Goal: Task Accomplishment & Management: Manage account settings

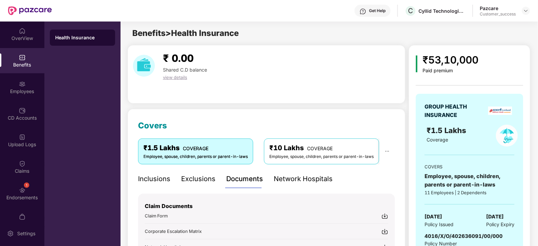
scroll to position [127, 0]
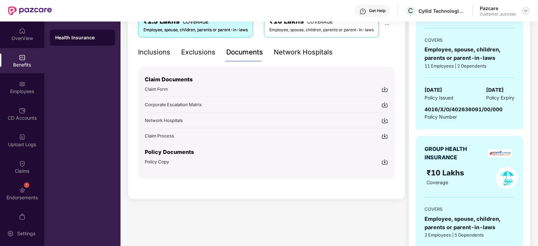
click at [526, 10] on img at bounding box center [525, 10] width 5 height 5
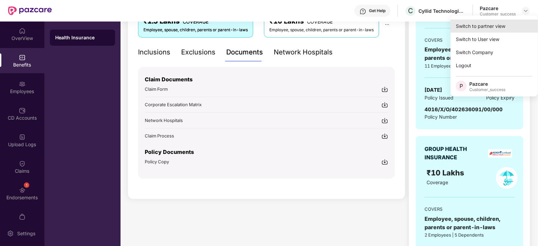
click at [496, 23] on div "Switch to partner view" at bounding box center [493, 26] width 87 height 13
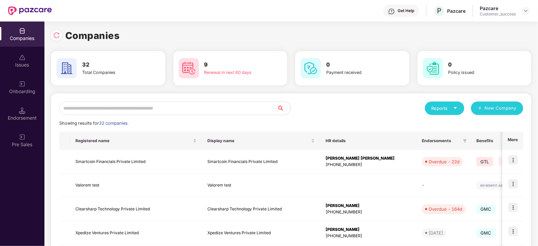
click at [192, 106] on input "text" at bounding box center [168, 108] width 218 height 13
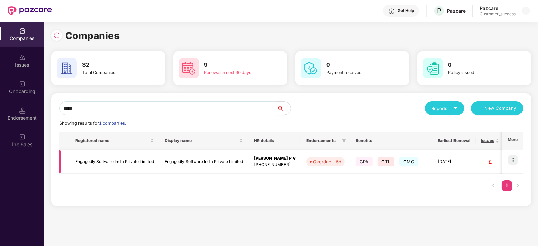
type input "*****"
click at [509, 164] on img at bounding box center [512, 159] width 9 height 9
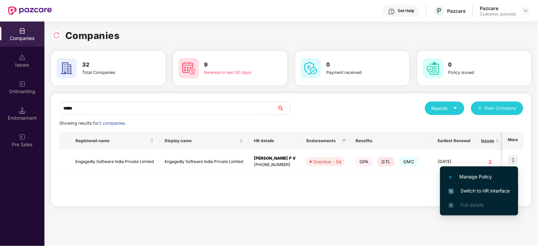
click at [481, 186] on li "Switch to HR interface" at bounding box center [479, 191] width 78 height 14
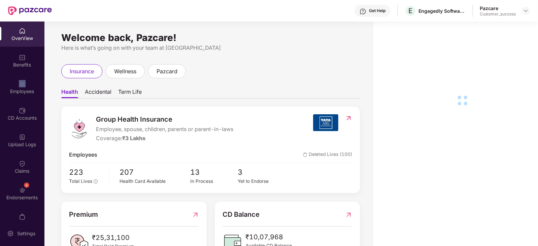
click at [27, 84] on div "Employees" at bounding box center [22, 87] width 44 height 25
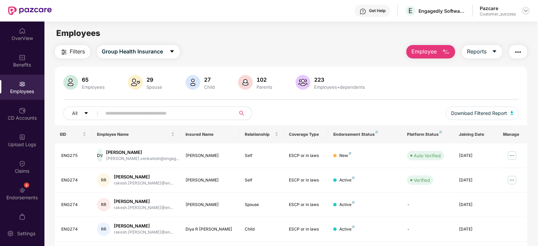
click at [525, 6] on div "Pazcare Customer_success" at bounding box center [505, 11] width 50 height 12
click at [525, 8] on img at bounding box center [525, 10] width 5 height 5
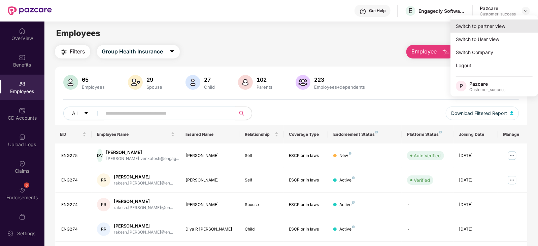
click at [488, 26] on div "Switch to partner view" at bounding box center [493, 26] width 87 height 13
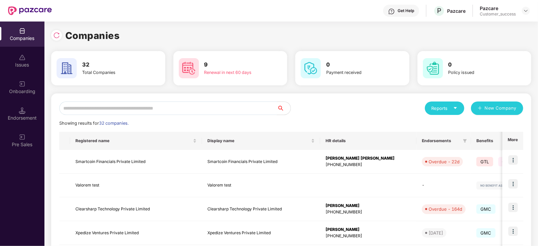
drag, startPoint x: 195, startPoint y: 109, endPoint x: 198, endPoint y: 105, distance: 5.0
click at [198, 105] on input "text" at bounding box center [168, 108] width 218 height 13
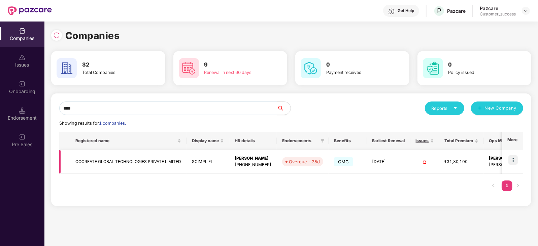
type input "****"
click at [163, 159] on td "COCREATE GLOBAL TECHNOLOGIES PRIVATE LIMITED" at bounding box center [128, 162] width 116 height 24
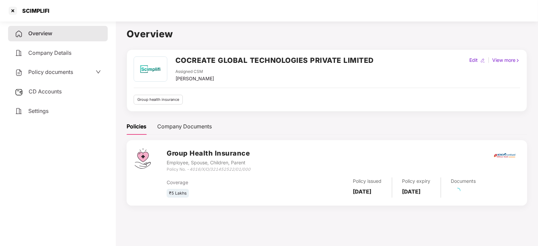
click at [67, 71] on span "Policy documents" at bounding box center [50, 72] width 45 height 7
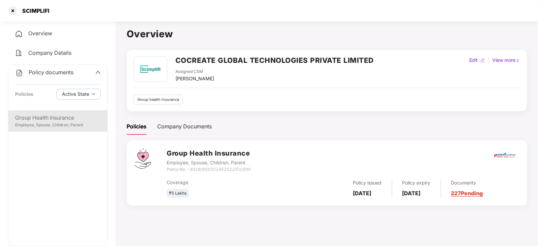
click at [45, 118] on div "Group Health Insurance" at bounding box center [57, 118] width 85 height 8
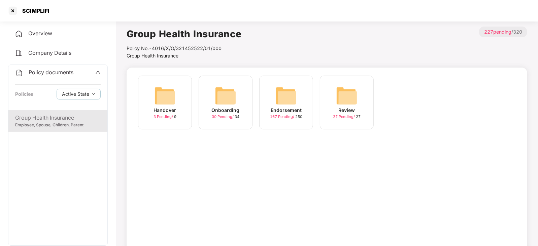
click at [279, 95] on img at bounding box center [286, 96] width 22 height 22
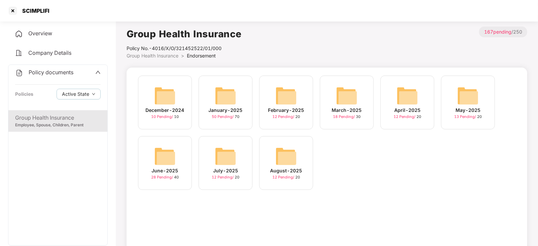
click at [403, 97] on img at bounding box center [407, 96] width 22 height 22
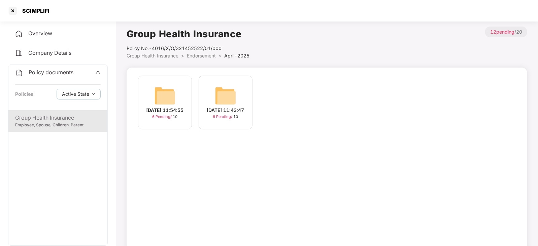
click at [172, 89] on img at bounding box center [165, 96] width 22 height 22
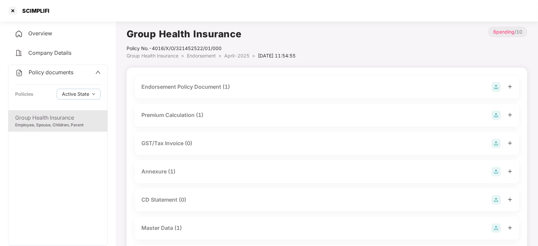
click at [197, 88] on div "Endorsement Policy Document (1)" at bounding box center [185, 87] width 89 height 8
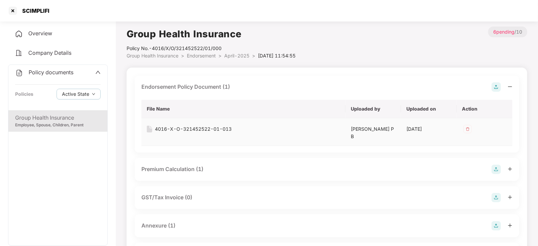
click at [177, 130] on div "4016-X-O-321452522-01-013" at bounding box center [193, 129] width 77 height 7
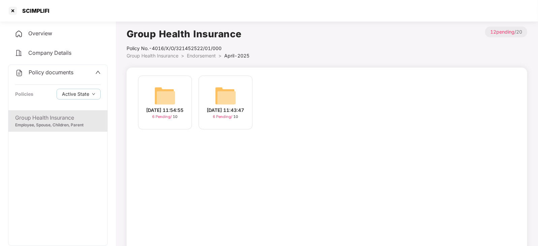
click at [226, 93] on img at bounding box center [226, 96] width 22 height 22
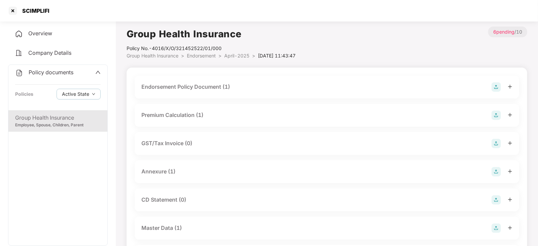
click at [178, 85] on div "Endorsement Policy Document (1)" at bounding box center [185, 87] width 89 height 8
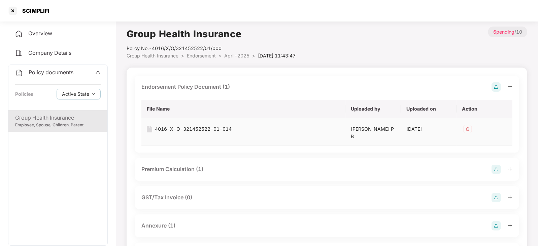
click at [188, 128] on div "4016-X-O-321452522-01-014" at bounding box center [193, 129] width 77 height 7
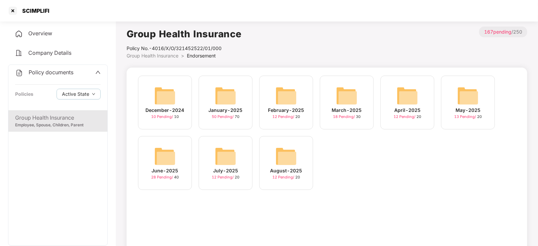
click at [475, 102] on img at bounding box center [468, 96] width 22 height 22
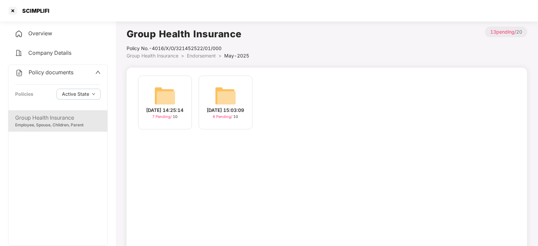
click at [165, 99] on img at bounding box center [165, 96] width 22 height 22
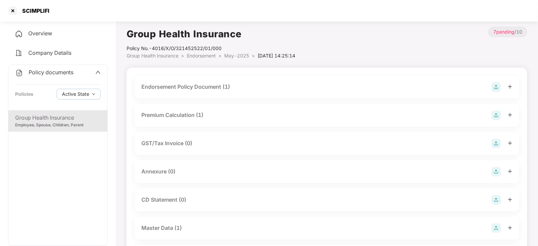
click at [195, 84] on div "Endorsement Policy Document (1)" at bounding box center [185, 87] width 89 height 8
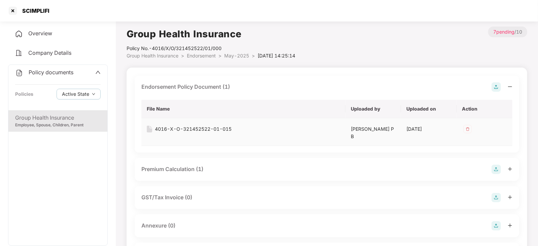
click at [187, 131] on div "4016-X-O-321452522-01-015" at bounding box center [193, 129] width 77 height 7
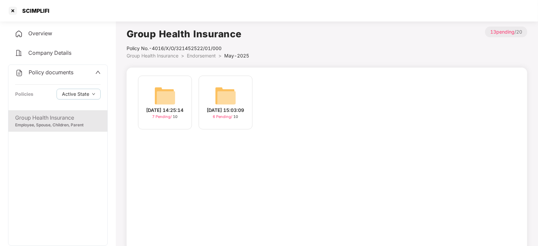
click at [217, 85] on img at bounding box center [226, 96] width 22 height 22
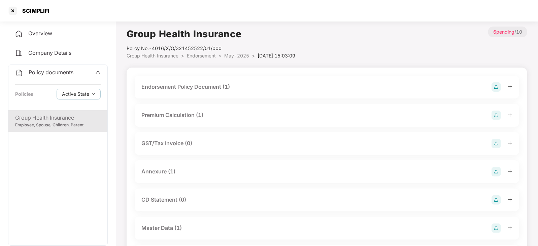
click at [210, 83] on div "Endorsement Policy Document (1)" at bounding box center [185, 87] width 89 height 8
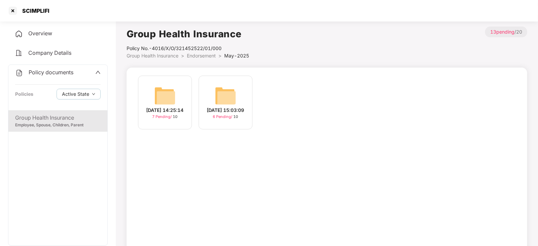
click at [158, 93] on img at bounding box center [165, 96] width 22 height 22
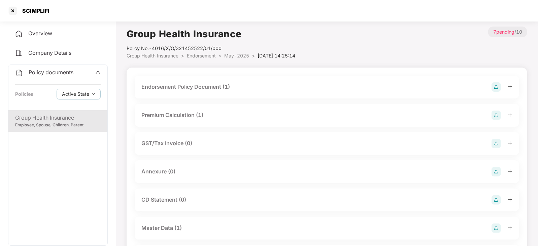
click at [192, 85] on div "Endorsement Policy Document (1)" at bounding box center [185, 87] width 89 height 8
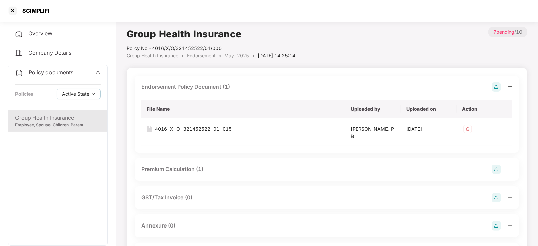
click at [309, 68] on div "Endorsement Policy Document (1) File Name Uploaded by Uploaded on Action 4016-X…" at bounding box center [327, 244] width 400 height 353
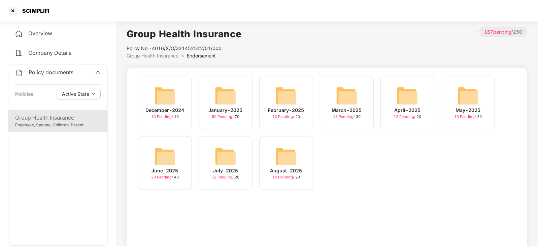
click at [480, 98] on div "May-2025 13 Pending / 20" at bounding box center [468, 103] width 54 height 54
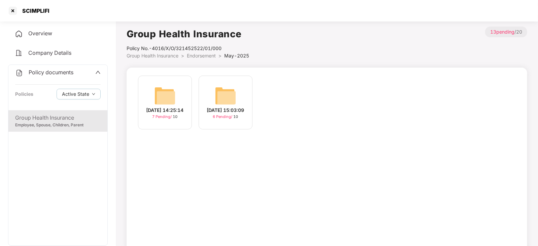
click at [165, 98] on img at bounding box center [165, 96] width 22 height 22
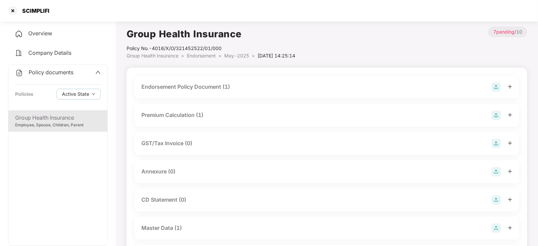
click at [208, 89] on div "Endorsement Policy Document (1)" at bounding box center [185, 87] width 89 height 8
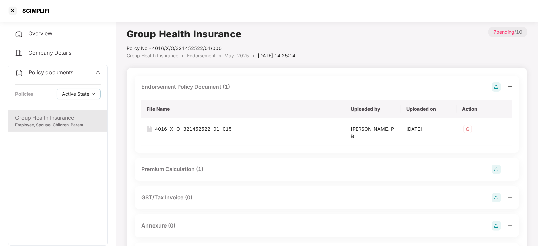
click at [208, 89] on div "Endorsement Policy Document (1)" at bounding box center [185, 87] width 89 height 8
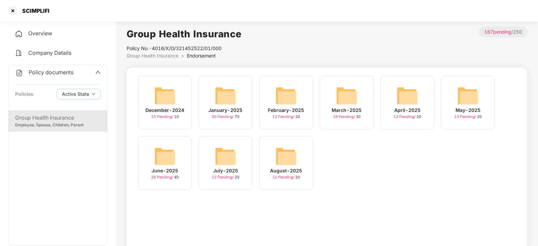
click at [149, 156] on div "June-2025 28 Pending / 40" at bounding box center [165, 163] width 54 height 54
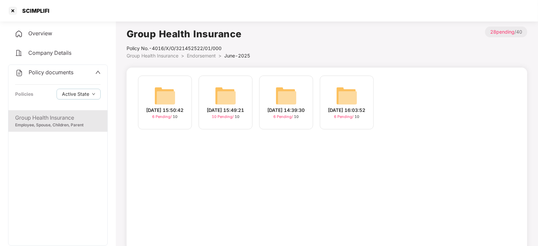
click at [176, 96] on div "[DATE] 15:50:42 6 Pending / 10" at bounding box center [165, 103] width 54 height 54
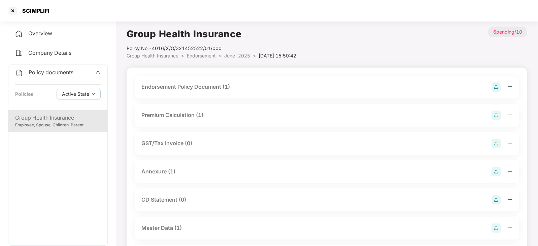
click at [202, 85] on div "Endorsement Policy Document (1)" at bounding box center [185, 87] width 89 height 8
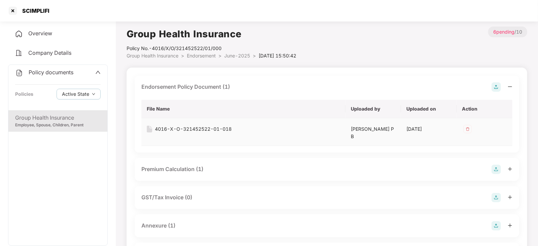
click at [200, 128] on div "4016-X-O-321452522-01-018" at bounding box center [193, 129] width 77 height 7
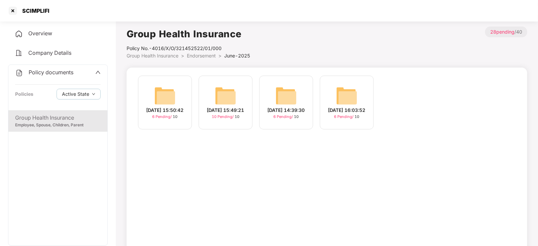
click at [297, 91] on div "[DATE] 14:39:30 6 Pending / 10" at bounding box center [286, 103] width 54 height 54
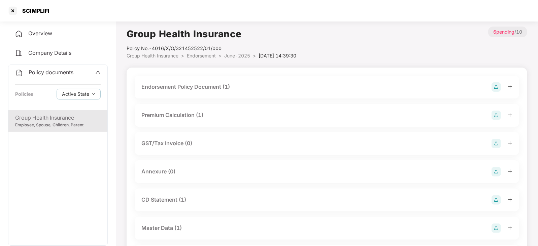
click at [203, 89] on div "Endorsement Policy Document (1)" at bounding box center [185, 87] width 89 height 8
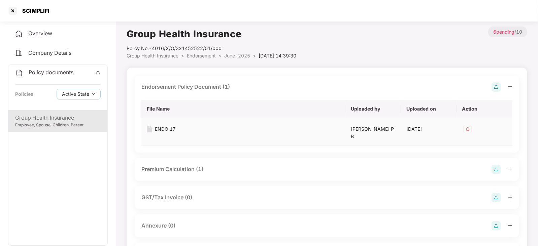
click at [167, 129] on div "ENDO 17" at bounding box center [165, 129] width 21 height 7
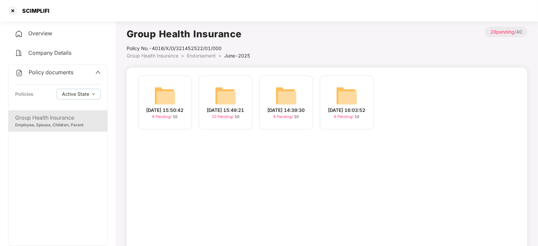
click at [344, 97] on img at bounding box center [347, 96] width 22 height 22
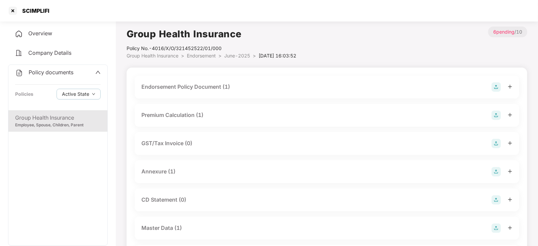
click at [167, 87] on div "Endorsement Policy Document (1)" at bounding box center [185, 87] width 89 height 8
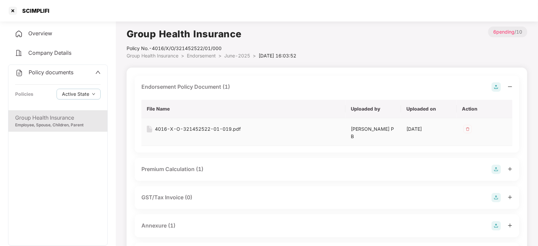
click at [201, 132] on div "4016-X-O-321452522-01-019.pdf" at bounding box center [198, 129] width 86 height 7
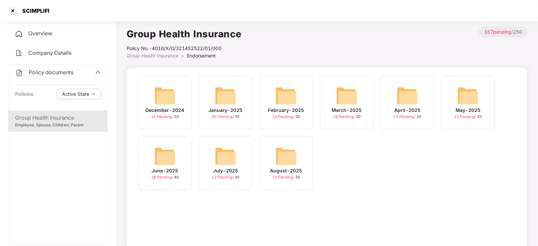
click at [227, 161] on img at bounding box center [226, 157] width 22 height 22
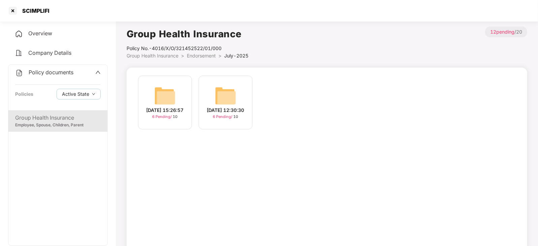
click at [173, 102] on img at bounding box center [165, 96] width 22 height 22
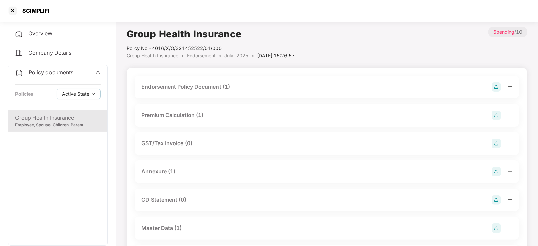
click at [207, 90] on div "Endorsement Policy Document (1)" at bounding box center [185, 87] width 89 height 8
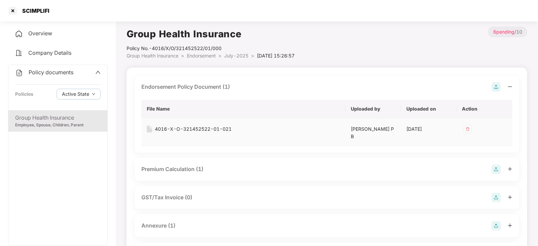
click at [201, 128] on div "4016-X-O-321452522-01-021" at bounding box center [193, 129] width 77 height 7
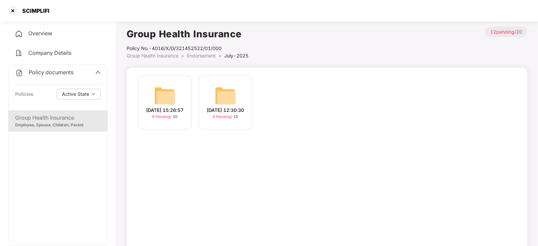
click at [229, 89] on img at bounding box center [226, 96] width 22 height 22
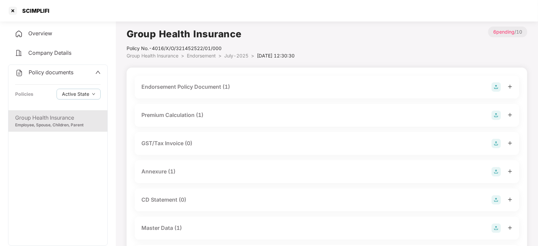
click at [205, 85] on div "Endorsement Policy Document (1)" at bounding box center [185, 87] width 89 height 8
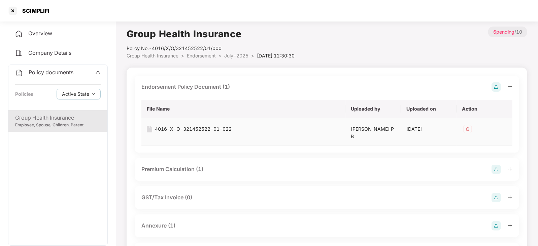
click at [213, 127] on div "4016-X-O-321452522-01-022" at bounding box center [193, 129] width 77 height 7
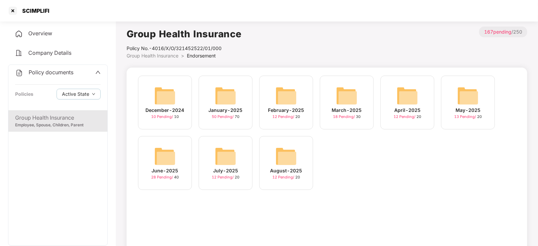
click at [291, 161] on img at bounding box center [286, 157] width 22 height 22
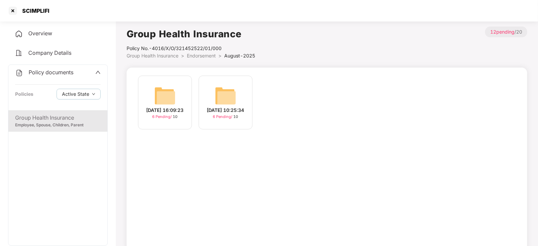
click at [171, 101] on img at bounding box center [165, 96] width 22 height 22
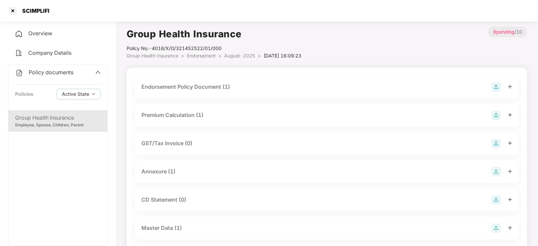
click at [199, 92] on div "Endorsement Policy Document (1)" at bounding box center [326, 86] width 371 height 9
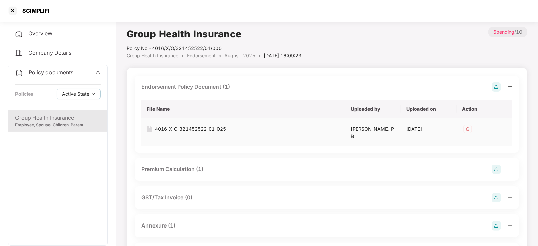
click at [192, 129] on div "4016_X_O_321452522_01_025" at bounding box center [190, 129] width 71 height 7
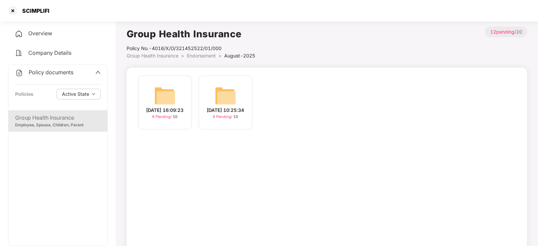
click at [226, 93] on img at bounding box center [226, 96] width 22 height 22
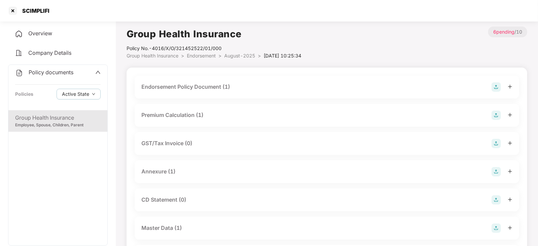
click at [207, 85] on div "Endorsement Policy Document (1)" at bounding box center [185, 87] width 89 height 8
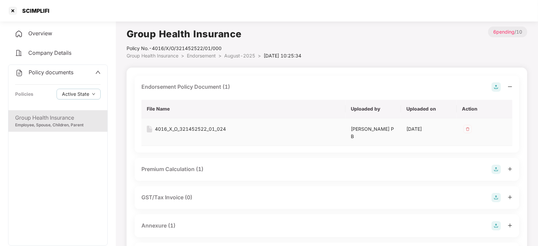
click at [202, 129] on div "4016_X_O_321452522_01_024" at bounding box center [190, 129] width 71 height 7
click at [17, 7] on div at bounding box center [12, 10] width 11 height 11
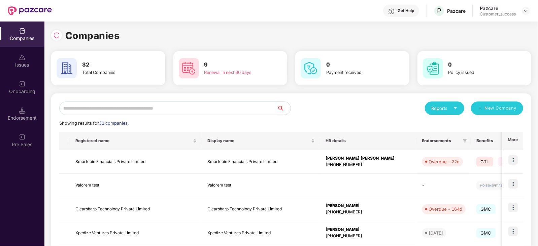
click at [10, 11] on img at bounding box center [30, 10] width 44 height 9
click at [133, 103] on input "text" at bounding box center [168, 108] width 218 height 13
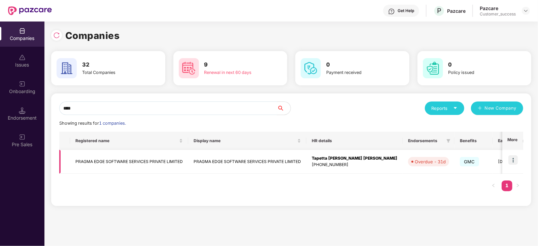
type input "****"
click at [516, 160] on img at bounding box center [512, 159] width 9 height 9
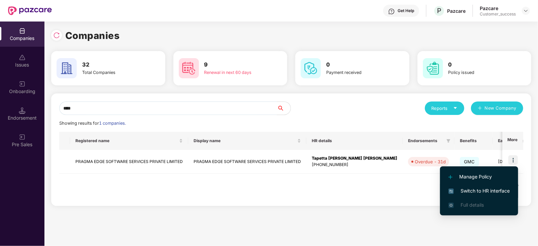
click at [481, 193] on span "Switch to HR interface" at bounding box center [478, 190] width 61 height 7
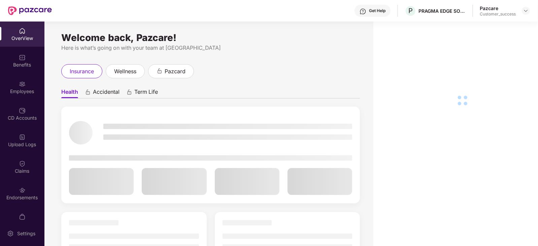
scroll to position [13, 0]
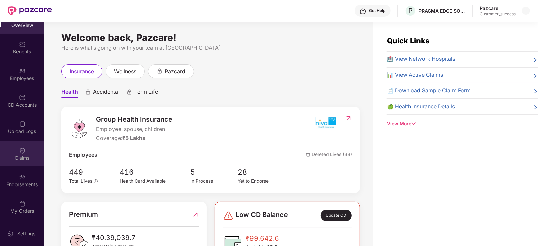
click at [17, 156] on div "Claims" at bounding box center [22, 158] width 44 height 7
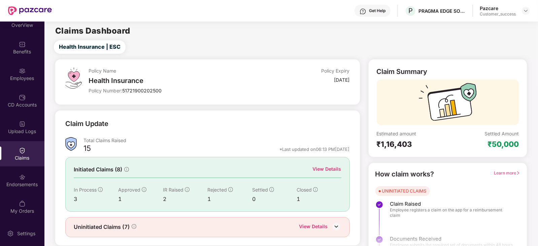
click at [316, 170] on div "View Details" at bounding box center [327, 169] width 29 height 7
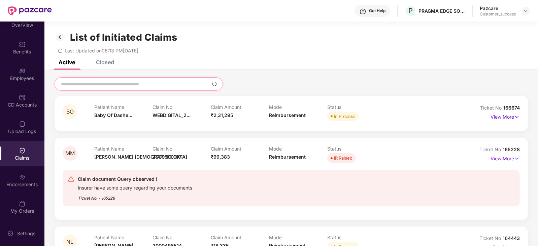
click at [176, 83] on input at bounding box center [134, 84] width 149 height 7
paste input "******"
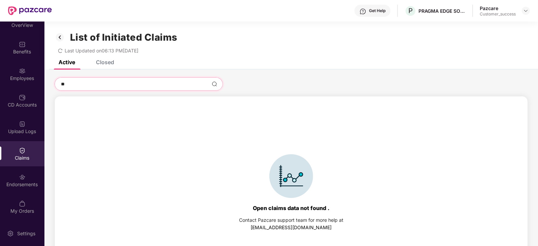
type input "*"
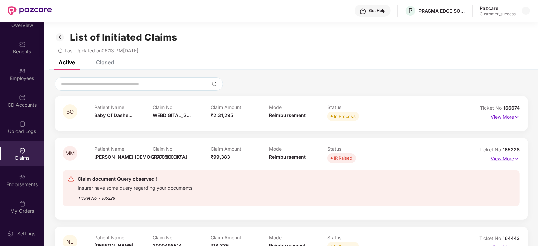
click at [516, 159] on img at bounding box center [517, 158] width 6 height 7
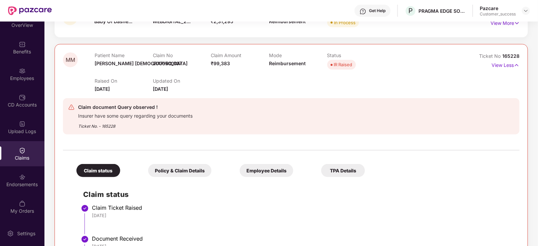
scroll to position [91, 0]
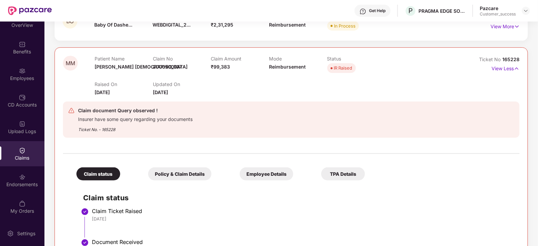
click at [157, 179] on div "Policy & Claim Details" at bounding box center [179, 174] width 63 height 13
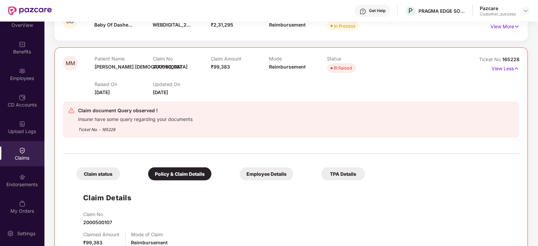
click at [240, 176] on div "Employee Details" at bounding box center [267, 174] width 54 height 13
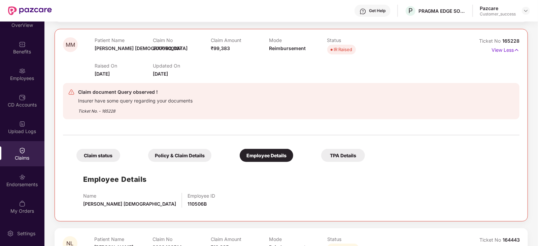
scroll to position [109, 0]
click at [187, 204] on span "110506B" at bounding box center [196, 204] width 19 height 6
copy span "110506B"
click at [31, 68] on div "Employees" at bounding box center [22, 74] width 44 height 25
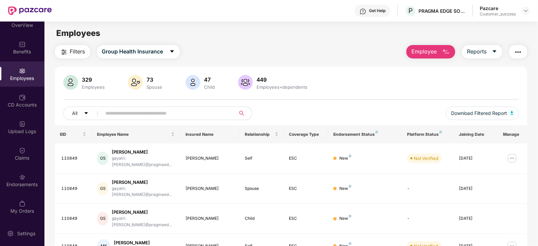
click at [139, 110] on input "text" at bounding box center [166, 113] width 121 height 10
paste input "*******"
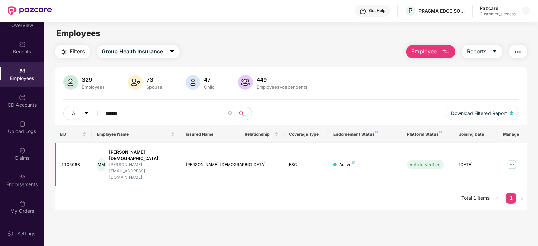
type input "*******"
click at [515, 160] on img at bounding box center [511, 165] width 11 height 11
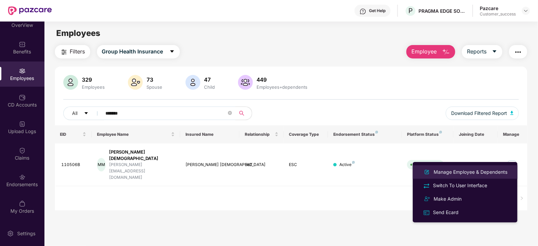
click at [463, 174] on div "Manage Employee & Dependents" at bounding box center [470, 172] width 76 height 7
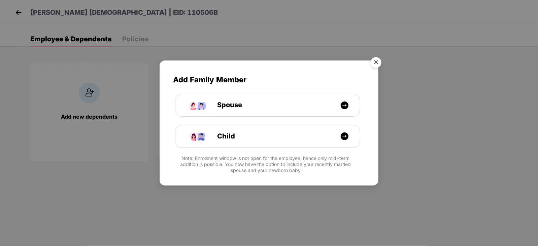
click at [376, 60] on img "Close" at bounding box center [375, 63] width 19 height 19
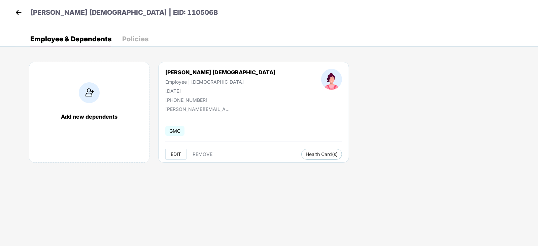
click at [178, 154] on span "EDIT" at bounding box center [176, 154] width 10 height 5
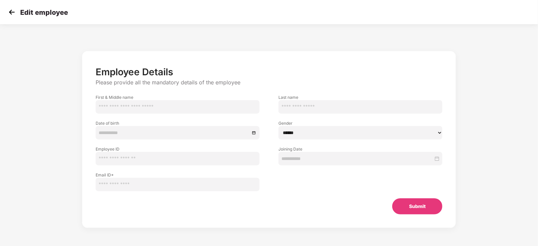
type input "**********"
select select "******"
type input "*******"
type input "**********"
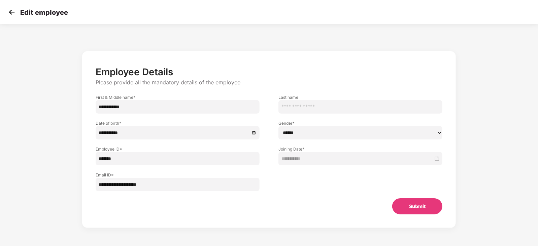
click at [149, 184] on input "**********" at bounding box center [178, 184] width 164 height 13
type input "**********"
click at [431, 205] on button "Submit" at bounding box center [417, 207] width 50 height 16
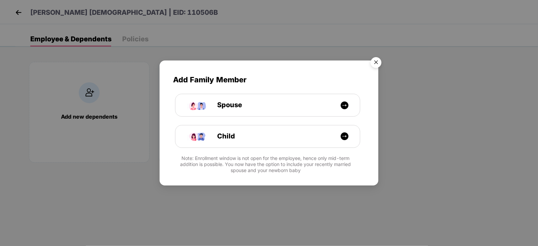
click at [376, 63] on img "Close" at bounding box center [375, 63] width 19 height 19
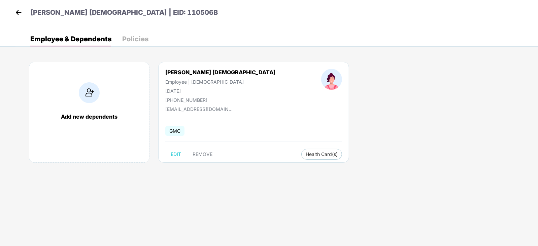
click at [21, 11] on img at bounding box center [18, 12] width 10 height 10
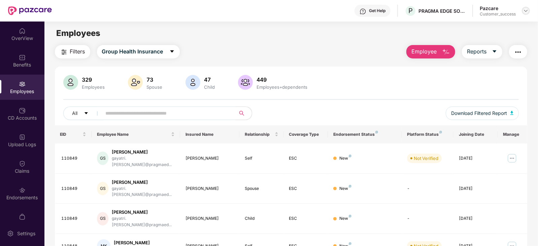
click at [524, 10] on img at bounding box center [525, 10] width 5 height 5
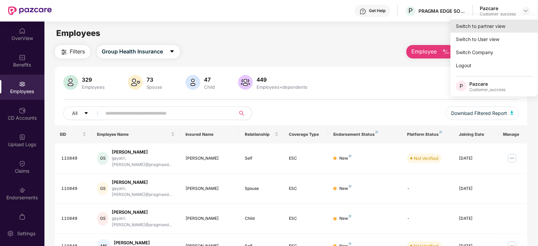
click at [490, 28] on div "Switch to partner view" at bounding box center [493, 26] width 87 height 13
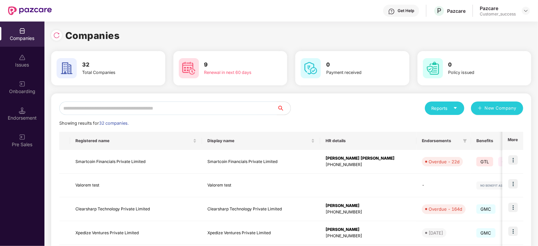
click at [234, 106] on input "*" at bounding box center [168, 108] width 218 height 13
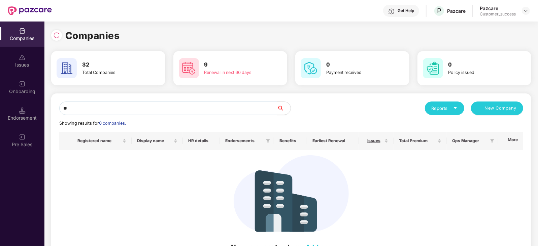
type input "*"
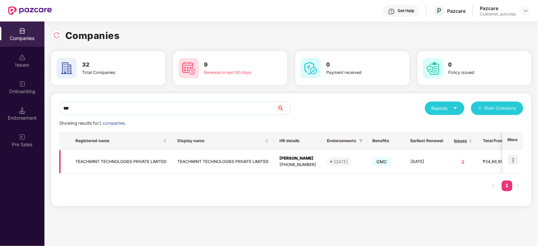
type input "***"
click at [513, 158] on img at bounding box center [512, 159] width 9 height 9
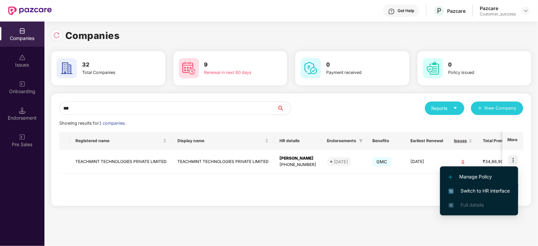
click at [453, 189] on img at bounding box center [450, 191] width 5 height 5
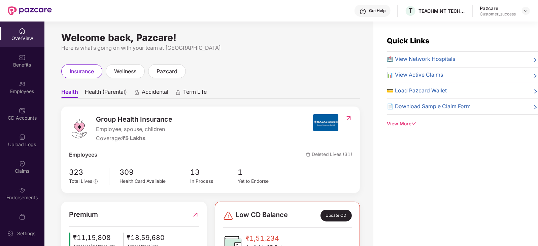
click at [26, 80] on div "Employees" at bounding box center [22, 87] width 44 height 25
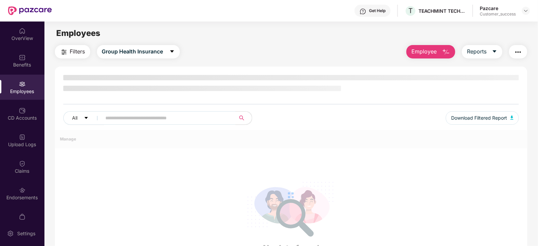
click at [25, 83] on div "Employees" at bounding box center [22, 87] width 44 height 25
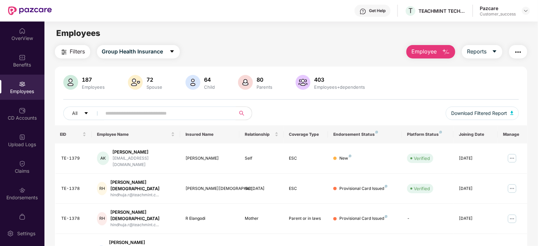
click at [118, 114] on input "text" at bounding box center [166, 113] width 121 height 10
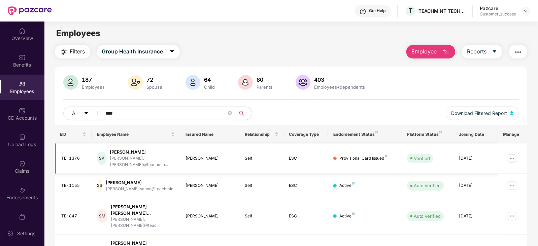
type input "****"
click at [513, 155] on img at bounding box center [511, 158] width 11 height 11
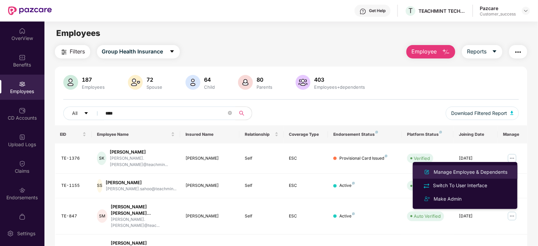
click at [477, 176] on div "Manage Employee & Dependents" at bounding box center [470, 172] width 76 height 7
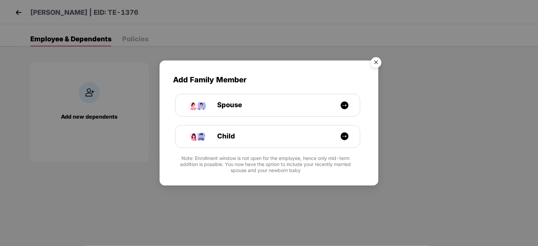
click at [381, 64] on img "Close" at bounding box center [375, 63] width 19 height 19
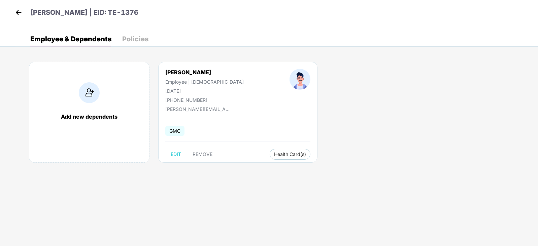
click at [14, 12] on img at bounding box center [18, 12] width 10 height 10
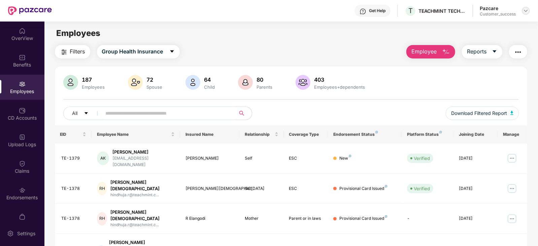
click at [528, 9] on img at bounding box center [525, 10] width 5 height 5
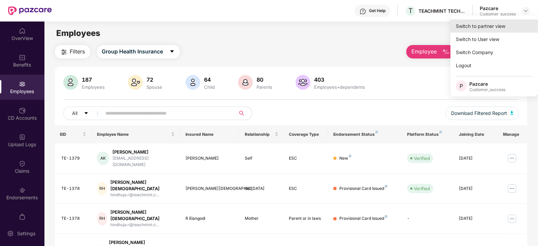
click at [504, 21] on div "Switch to partner view" at bounding box center [493, 26] width 87 height 13
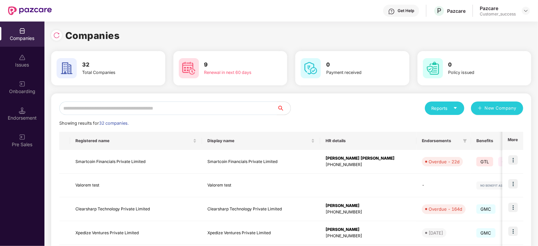
click at [193, 110] on input "text" at bounding box center [168, 108] width 218 height 13
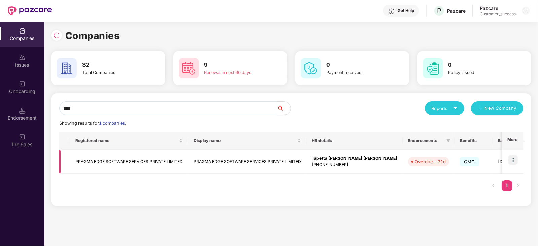
type input "****"
click at [515, 159] on img at bounding box center [512, 159] width 9 height 9
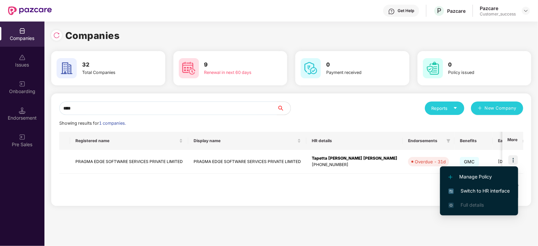
click at [496, 187] on span "Switch to HR interface" at bounding box center [478, 190] width 61 height 7
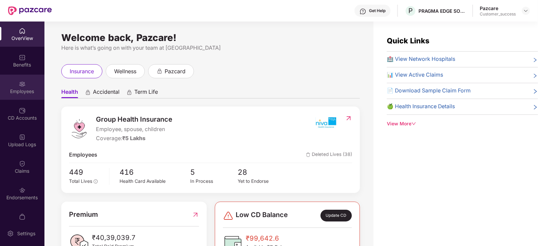
click at [20, 99] on div "Employees" at bounding box center [22, 87] width 44 height 25
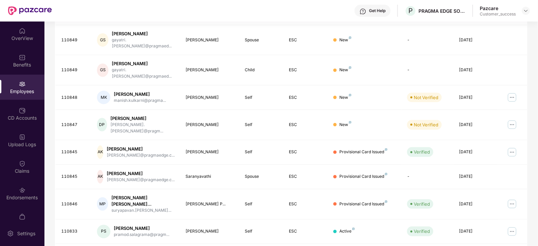
scroll to position [166, 0]
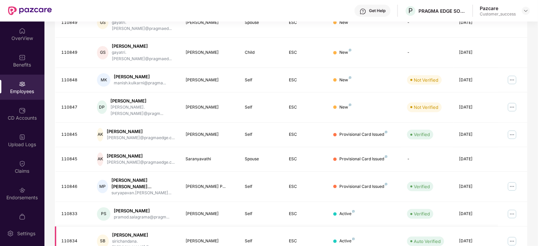
scroll to position [0, 0]
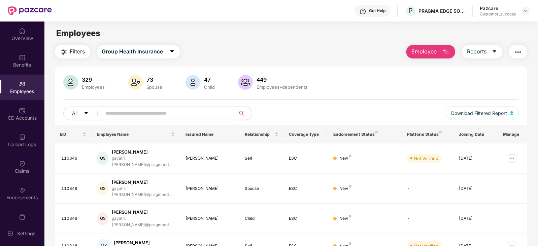
click at [132, 114] on input "text" at bounding box center [166, 113] width 121 height 10
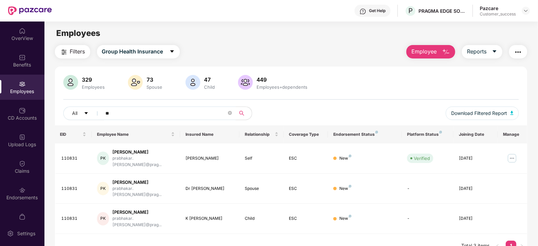
type input "*"
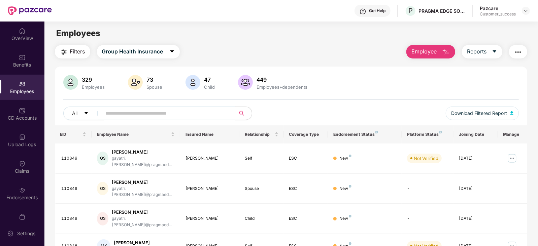
click at [63, 53] on img "button" at bounding box center [64, 52] width 8 height 8
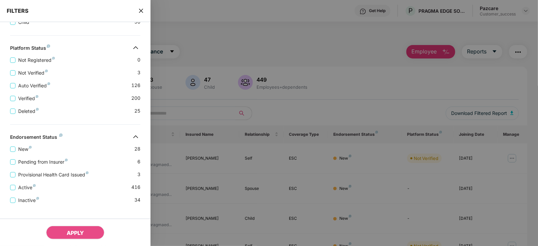
scroll to position [171, 0]
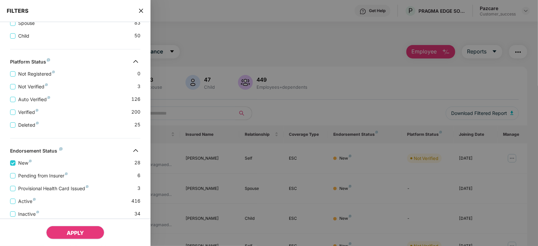
click at [79, 236] on span "APPLY" at bounding box center [75, 233] width 17 height 7
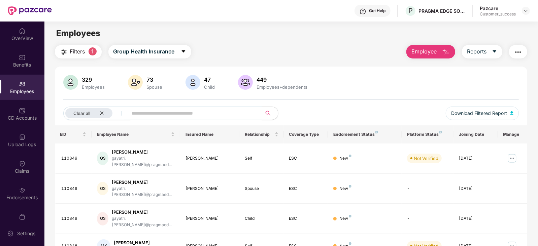
scroll to position [166, 0]
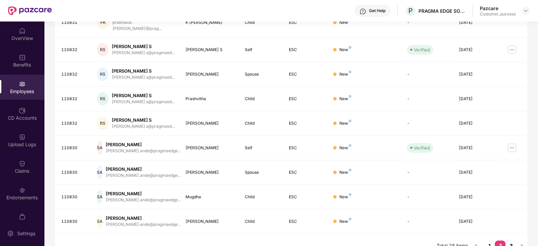
click at [513, 241] on link "3" at bounding box center [510, 246] width 11 height 10
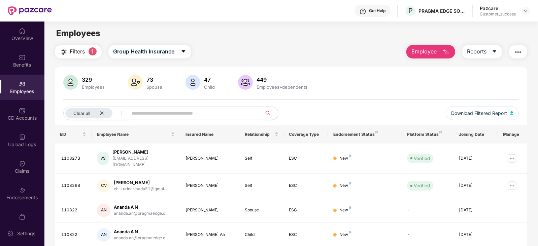
scroll to position [117, 0]
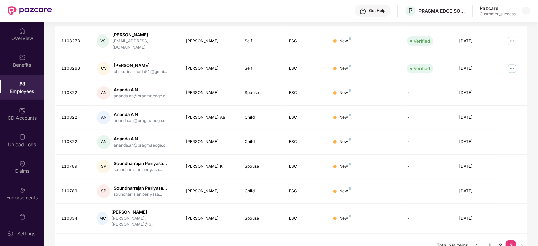
click at [493, 241] on link "1" at bounding box center [489, 246] width 11 height 10
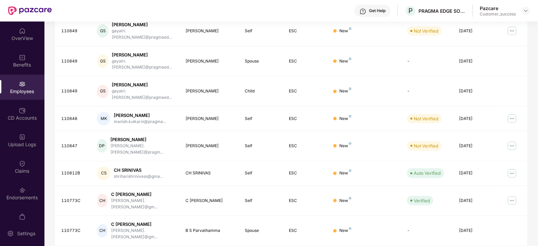
scroll to position [128, 0]
click at [8, 115] on div "CD Accounts" at bounding box center [22, 118] width 44 height 7
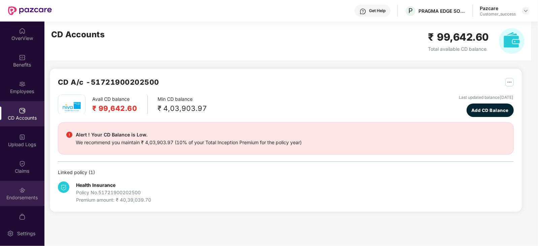
click at [27, 197] on div "Endorsements" at bounding box center [22, 197] width 44 height 7
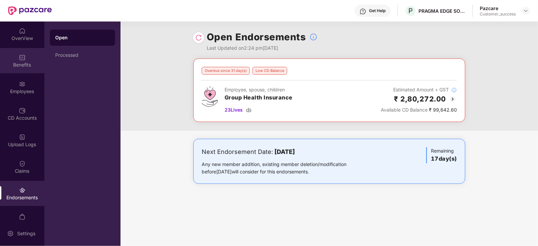
click at [21, 73] on div "Benefits" at bounding box center [22, 60] width 44 height 25
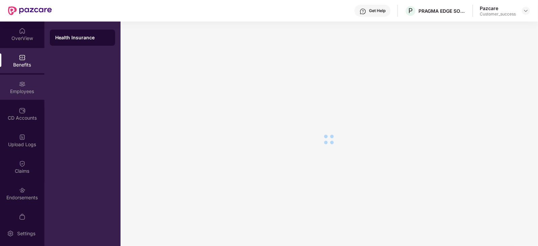
click at [21, 76] on div "Employees" at bounding box center [22, 87] width 44 height 25
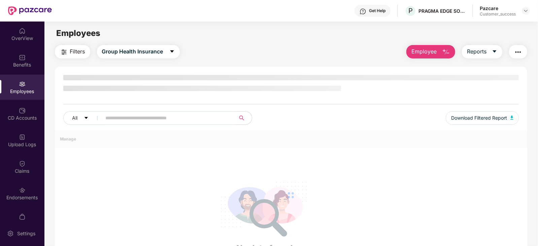
click at [21, 76] on div "Employees" at bounding box center [22, 87] width 44 height 25
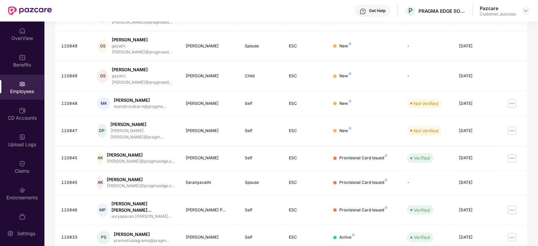
scroll to position [142, 0]
click at [511, 233] on img at bounding box center [511, 238] width 11 height 11
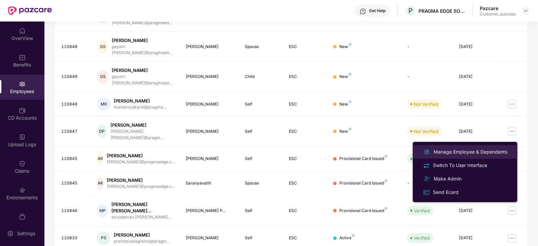
click at [429, 155] on img at bounding box center [427, 152] width 8 height 8
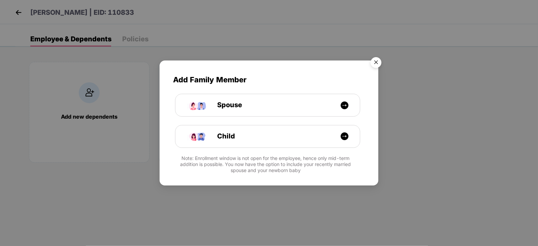
click at [376, 66] on img "Close" at bounding box center [375, 63] width 19 height 19
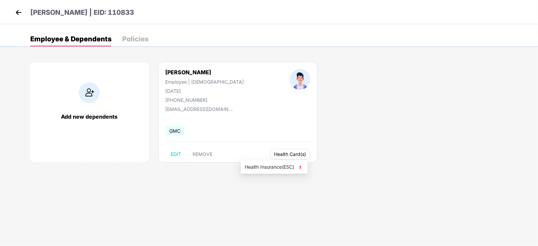
click at [274, 155] on span "Health Card(s)" at bounding box center [290, 154] width 32 height 3
click at [258, 165] on span "Health Insurance(ESC)" at bounding box center [274, 167] width 59 height 7
click at [20, 13] on img at bounding box center [18, 12] width 10 height 10
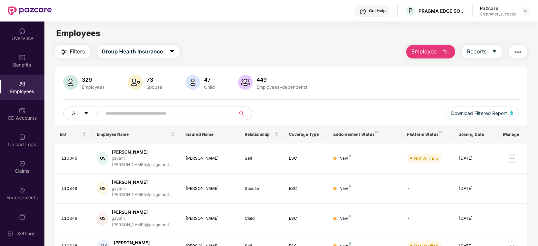
scroll to position [166, 0]
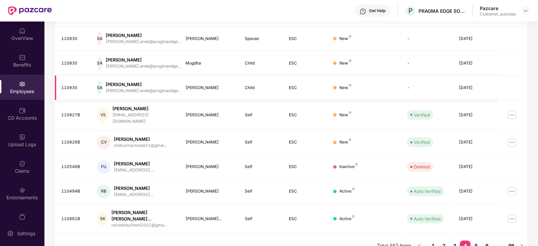
scroll to position [0, 0]
